Goal: Information Seeking & Learning: Learn about a topic

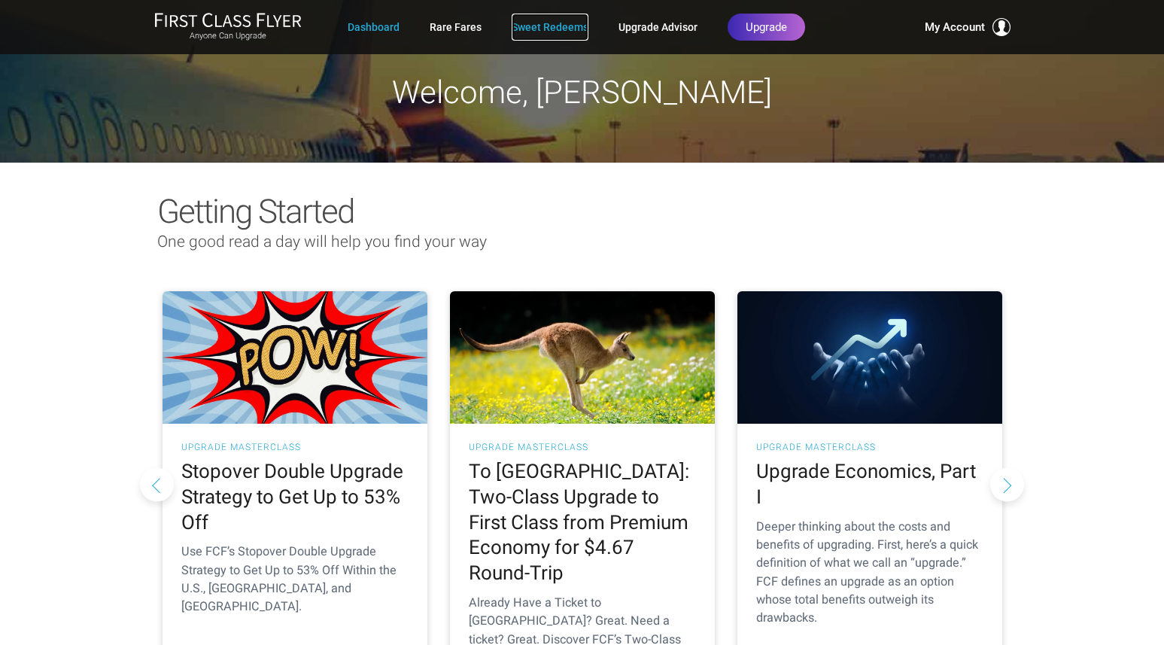
click at [555, 23] on link "Sweet Redeems" at bounding box center [550, 27] width 77 height 27
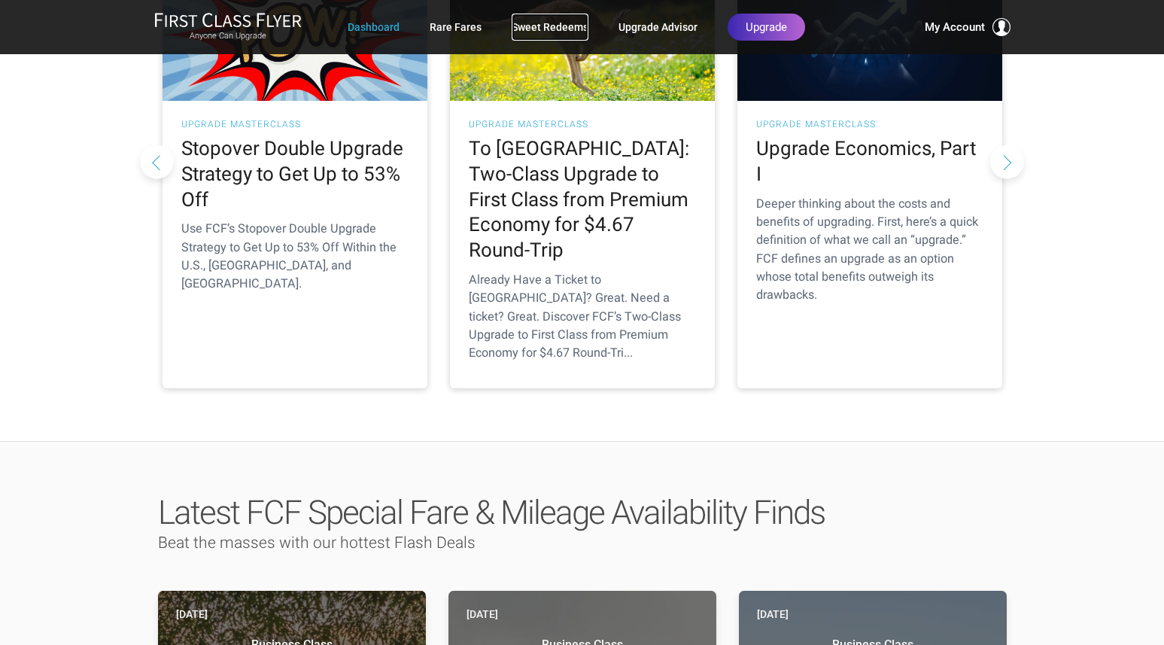
scroll to position [327, 0]
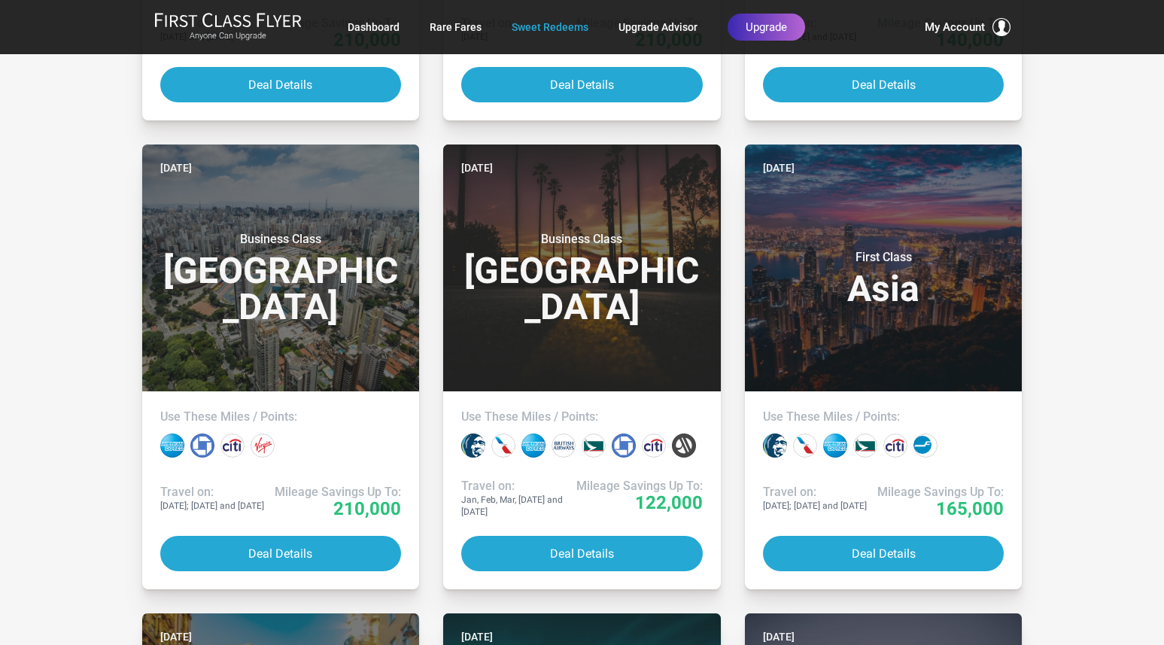
scroll to position [688, 0]
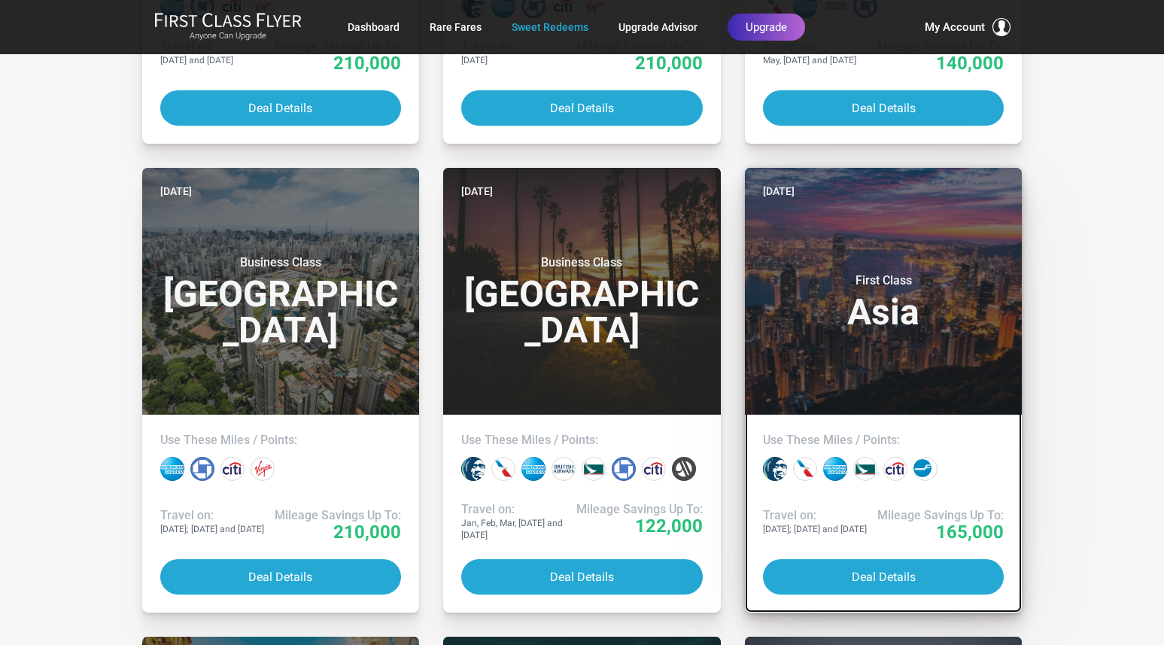
click at [884, 363] on header "Yesterday First Class Asia" at bounding box center [884, 291] width 278 height 247
